Goal: Obtain resource: Download file/media

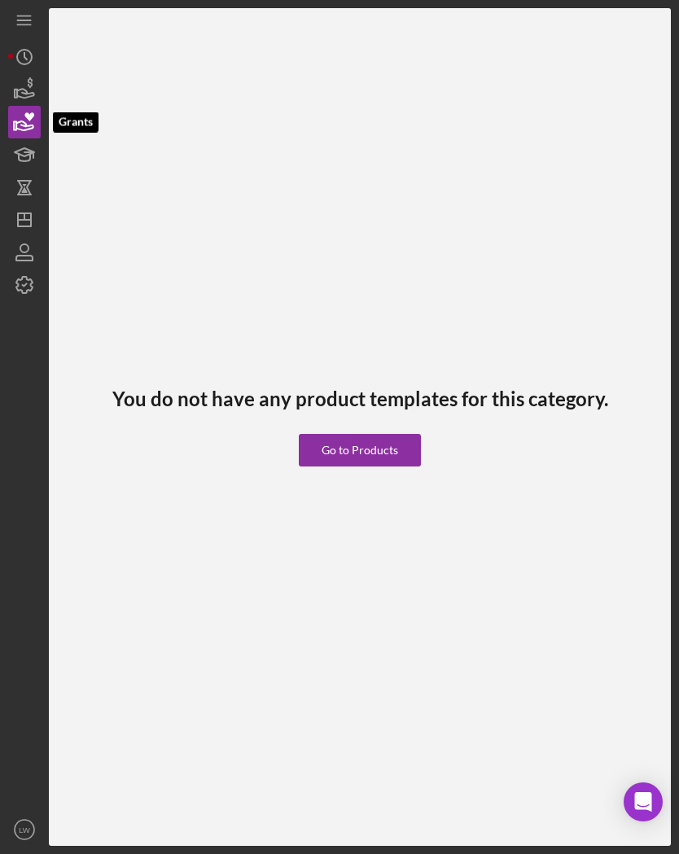
click at [33, 97] on icon "button" at bounding box center [24, 89] width 41 height 41
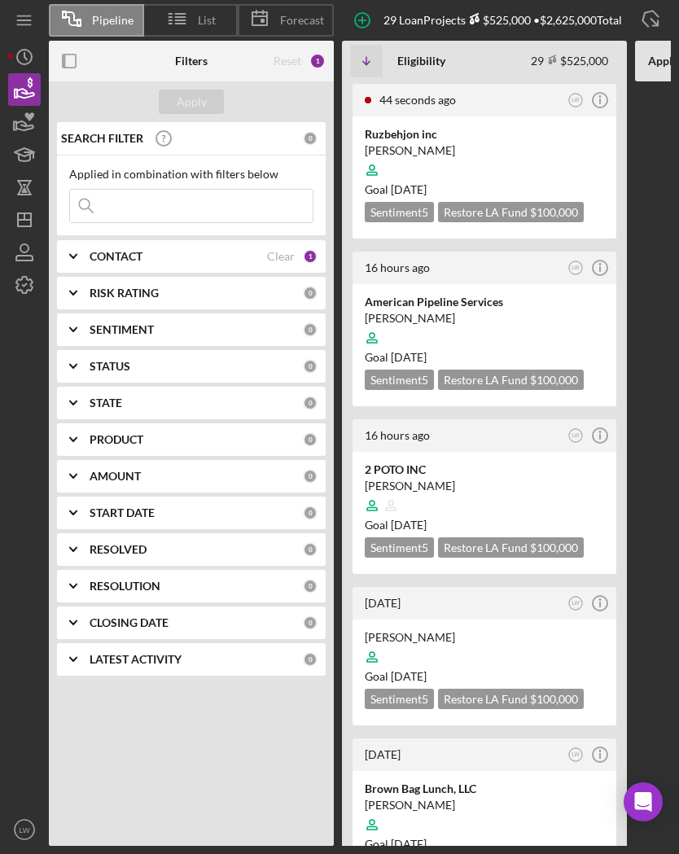
click at [554, 172] on div at bounding box center [484, 170] width 239 height 31
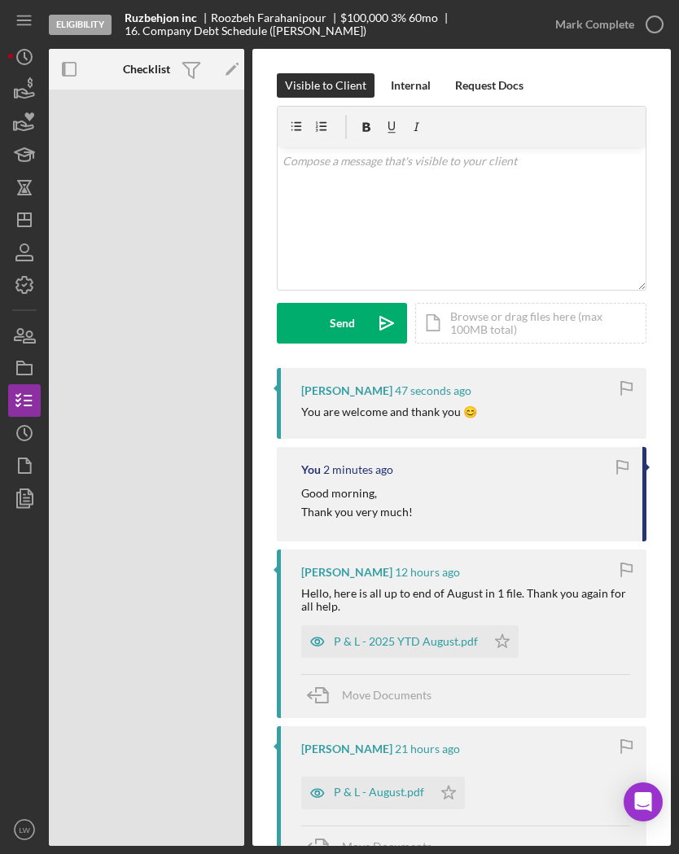
click at [415, 644] on div "P & L - 2025 YTD August.pdf" at bounding box center [406, 641] width 144 height 13
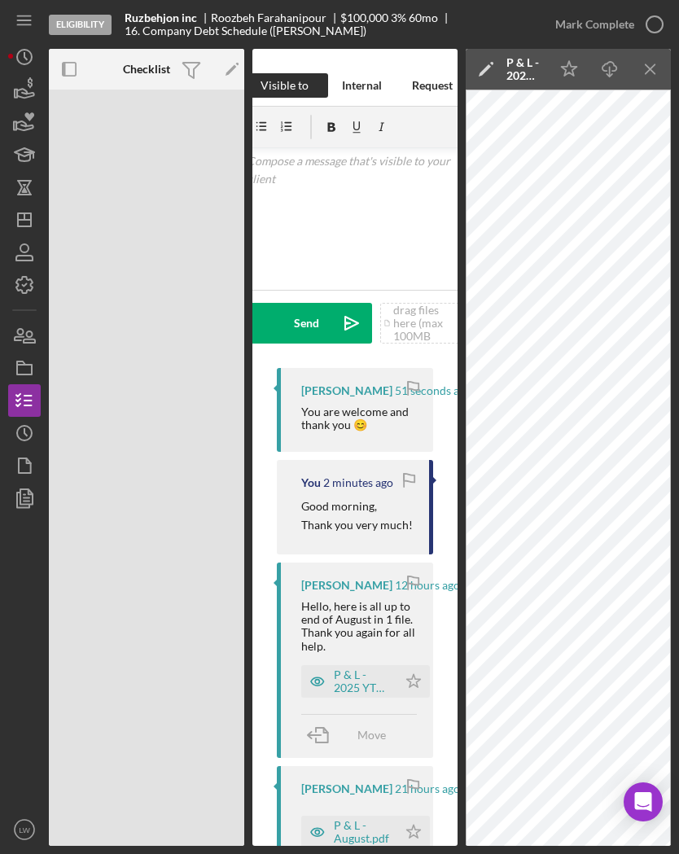
click at [610, 68] on line "button" at bounding box center [610, 71] width 0 height 9
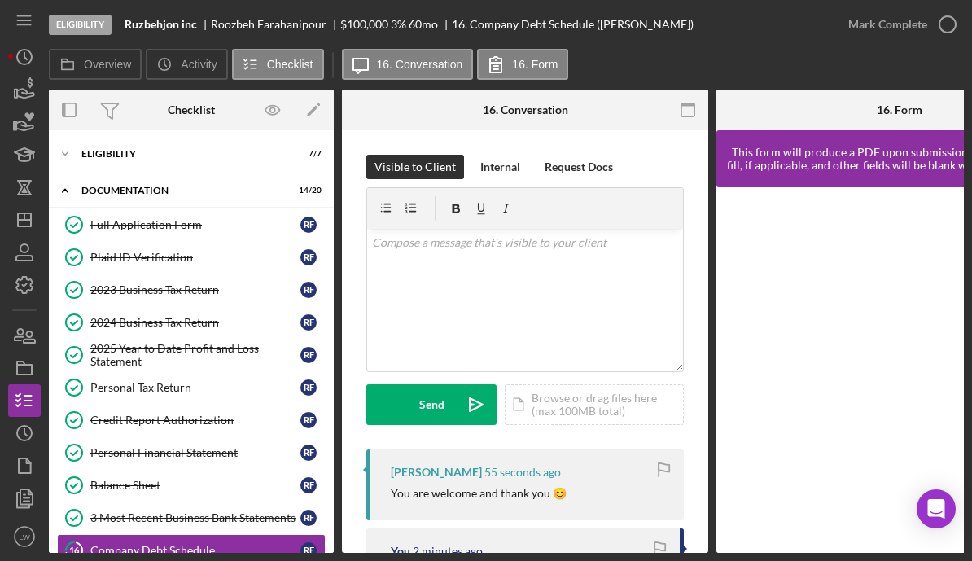
scroll to position [59, 0]
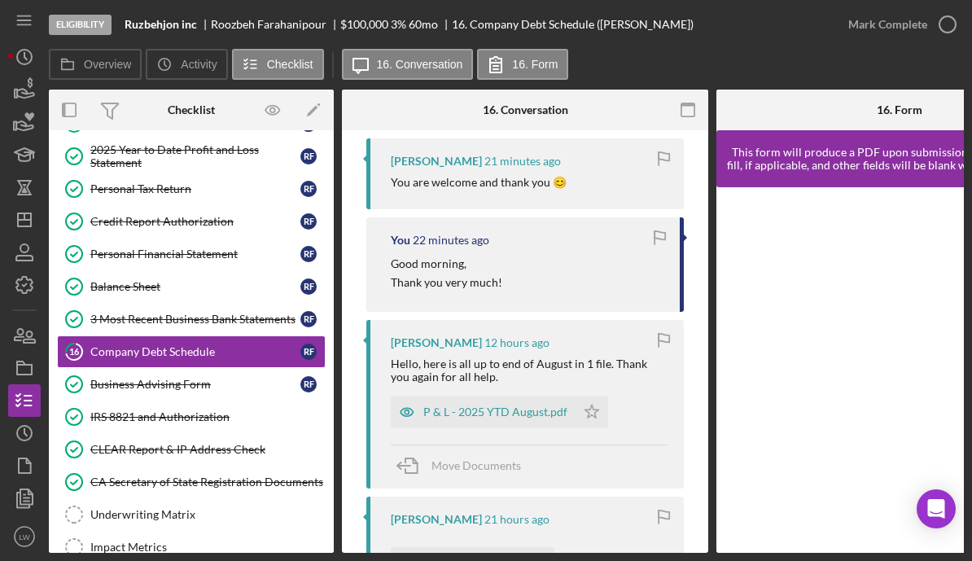
scroll to position [328, 0]
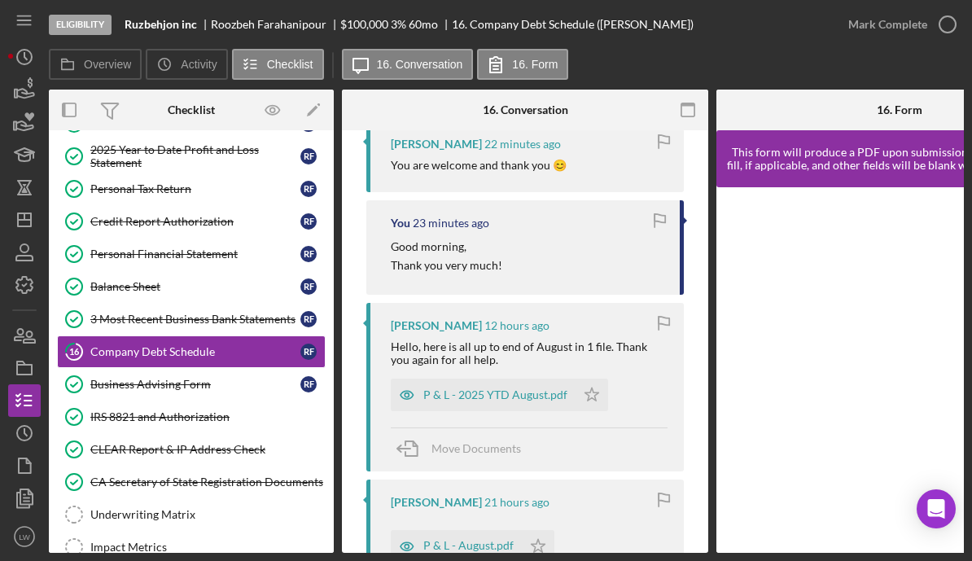
click at [462, 405] on div "P & L - 2025 YTD August.pdf" at bounding box center [483, 395] width 185 height 33
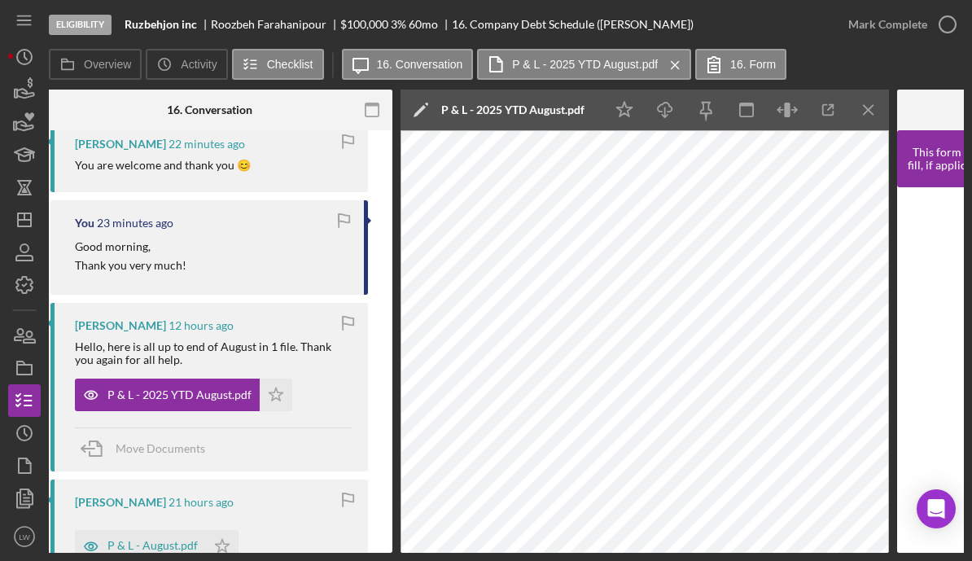
scroll to position [0, 320]
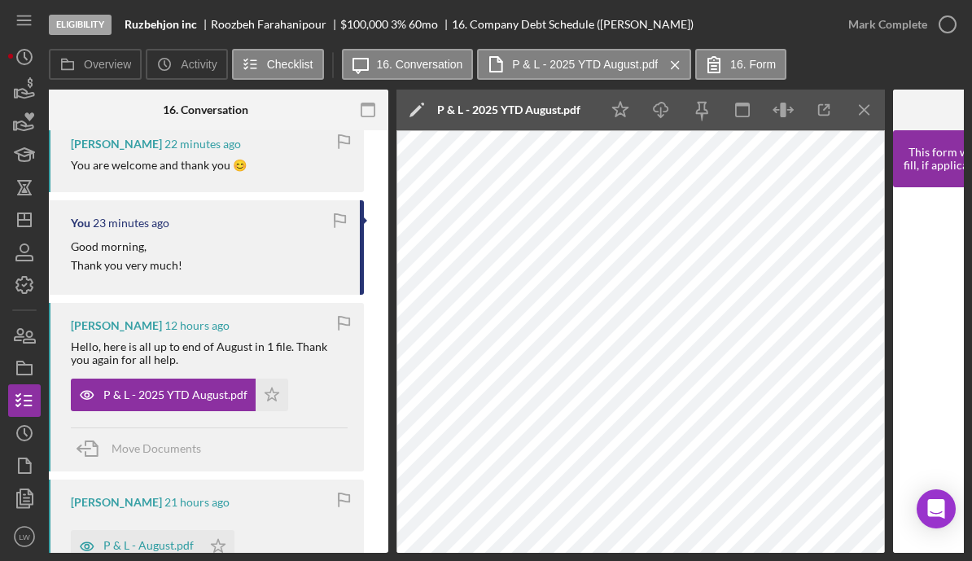
click at [819, 120] on icon "button" at bounding box center [824, 110] width 37 height 37
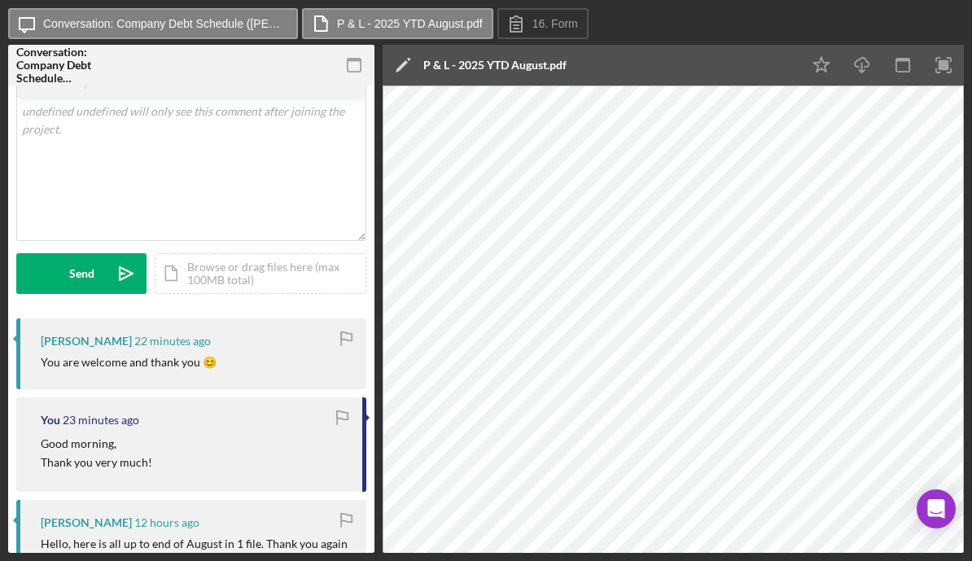
scroll to position [81, 0]
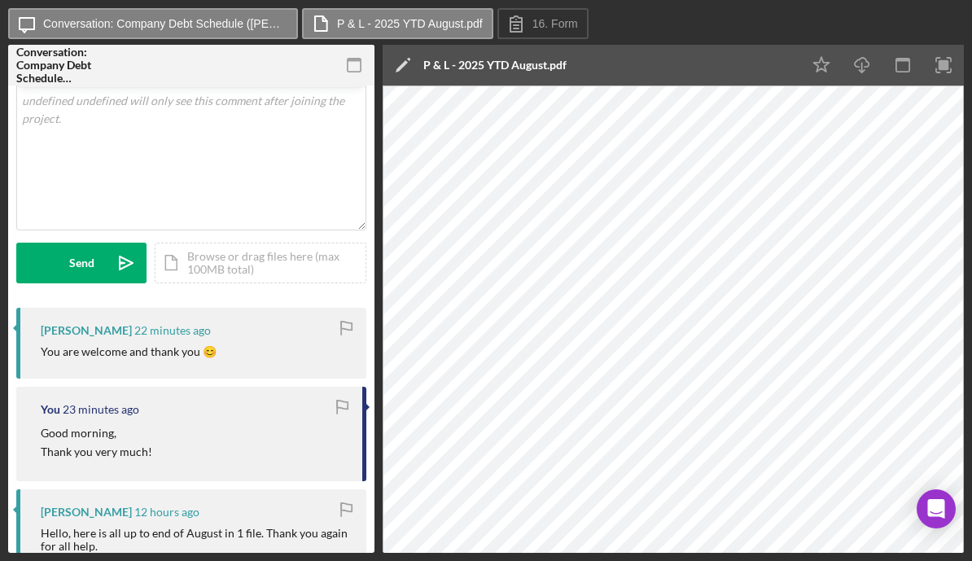
click at [347, 55] on icon "button" at bounding box center [354, 65] width 37 height 37
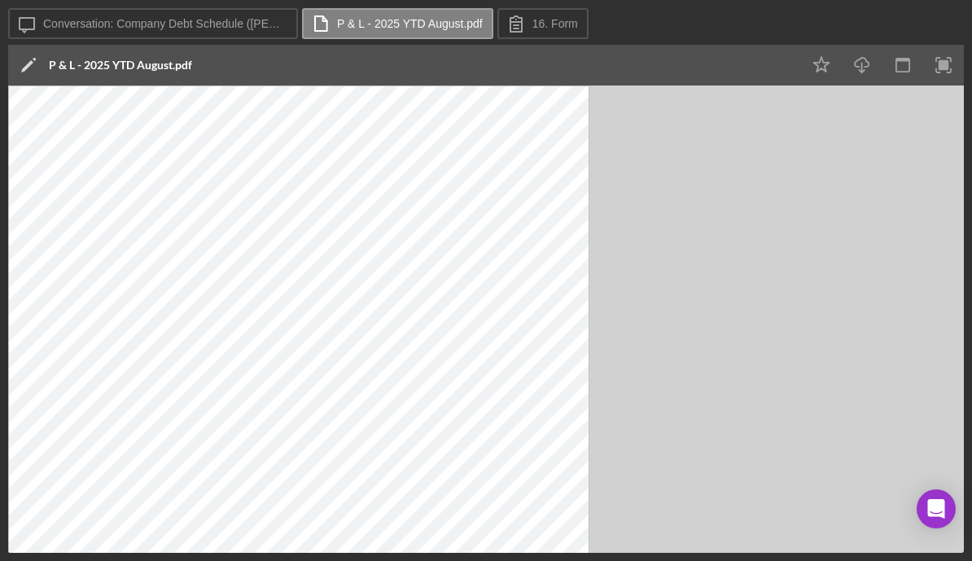
scroll to position [0, 0]
